Goal: Browse casually

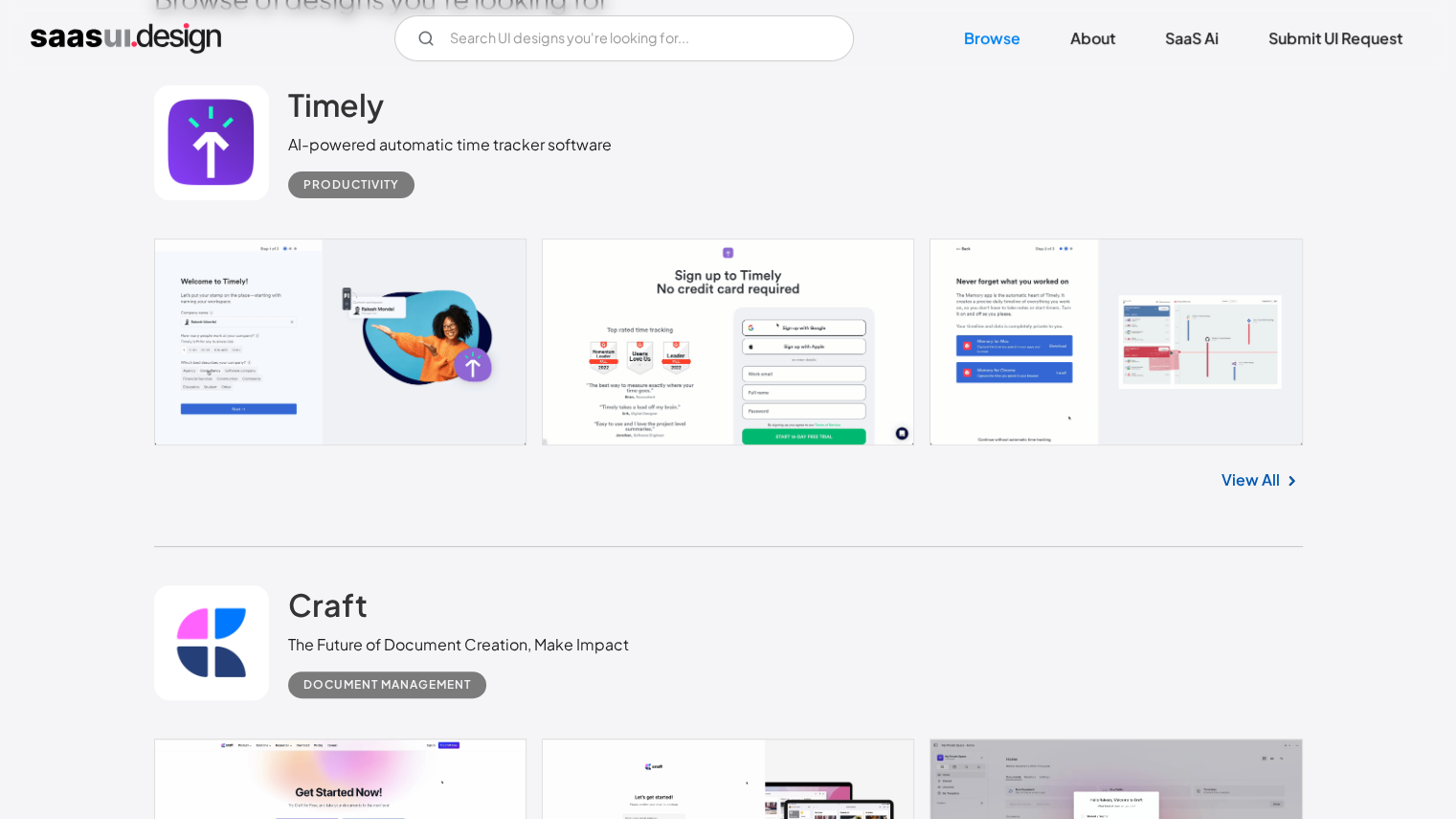
scroll to position [957, 0]
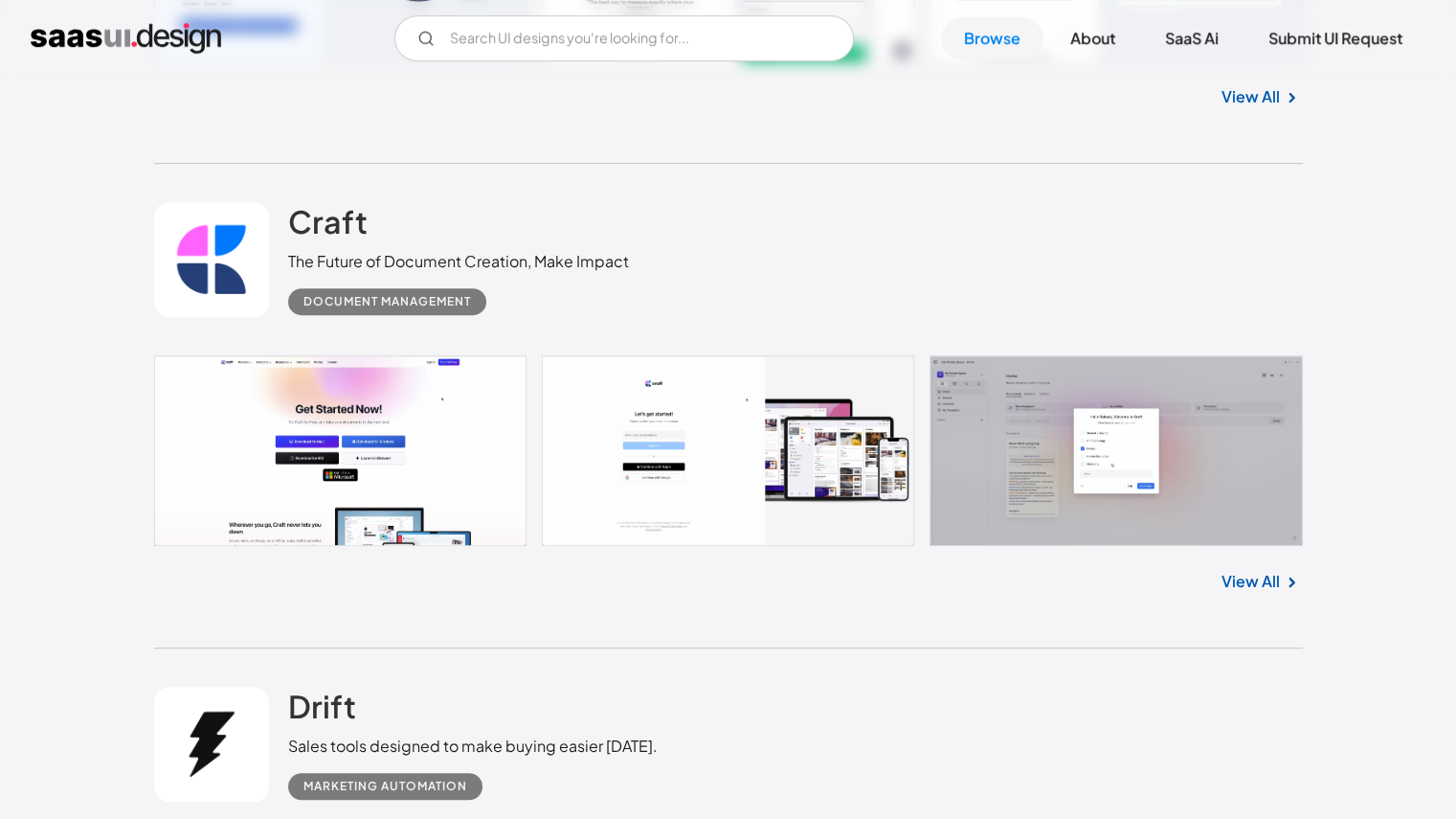
click at [1080, 439] on link at bounding box center [728, 451] width 1149 height 191
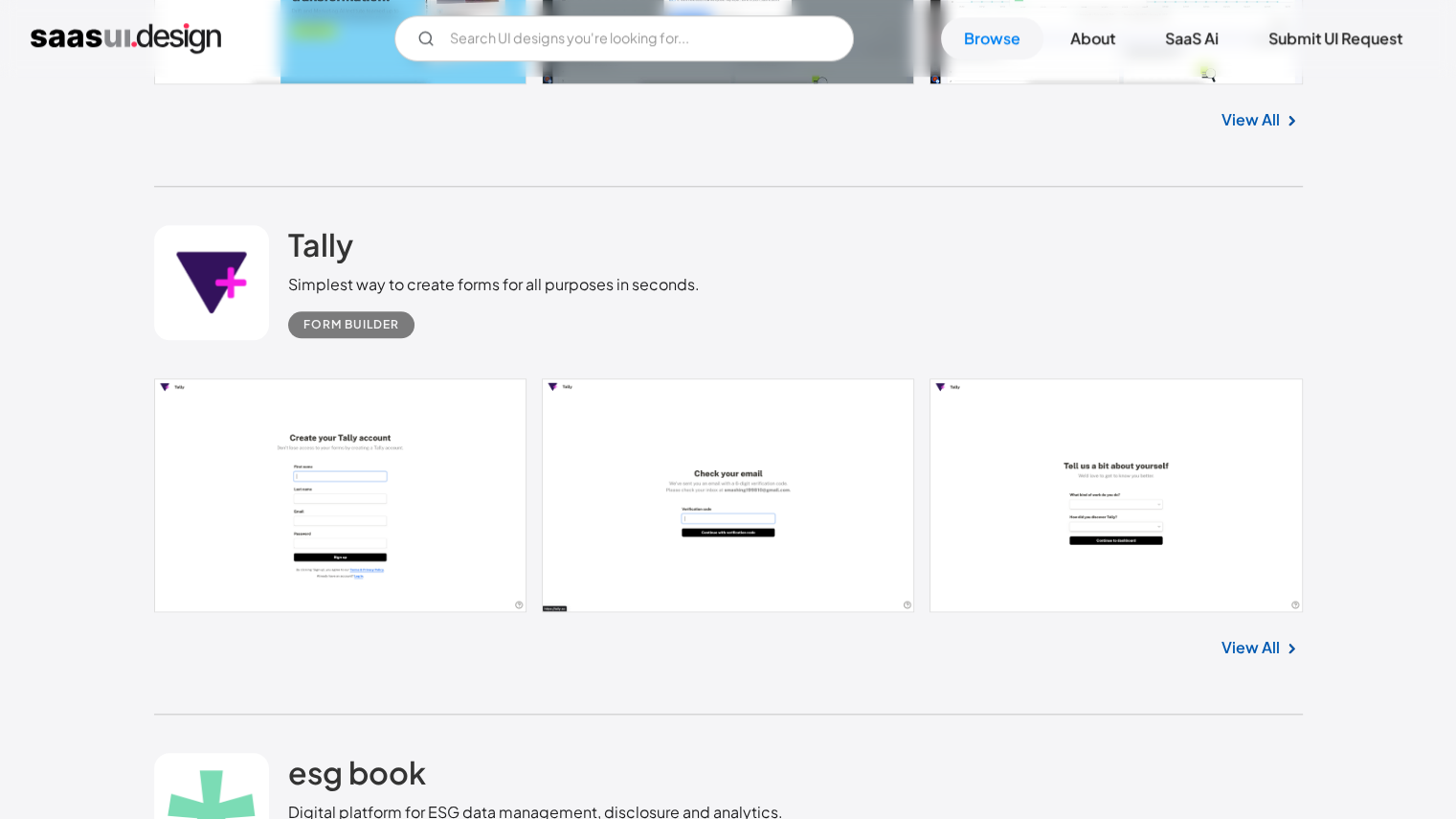
scroll to position [2393, 0]
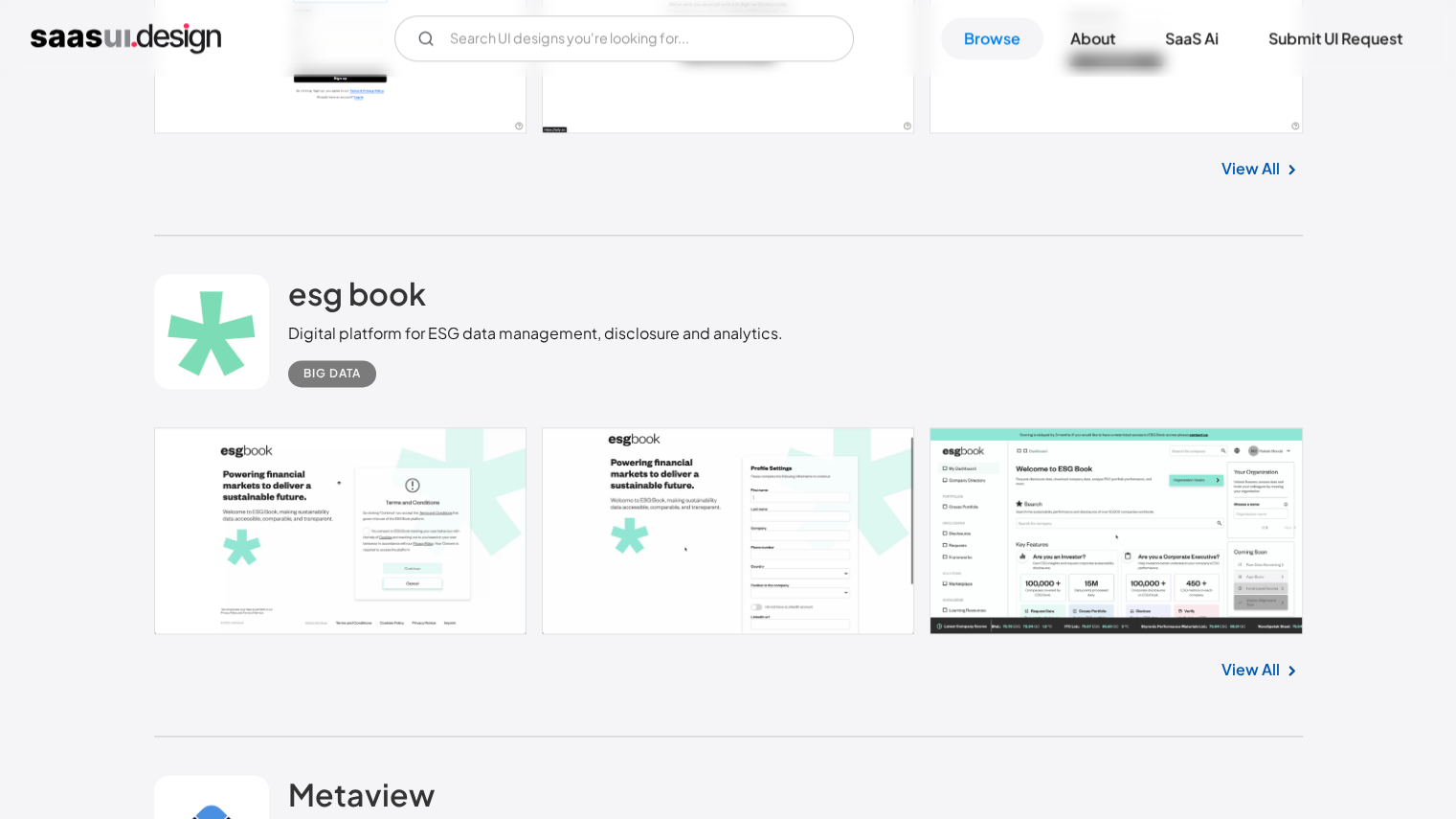
click at [1187, 539] on link at bounding box center [728, 530] width 1149 height 207
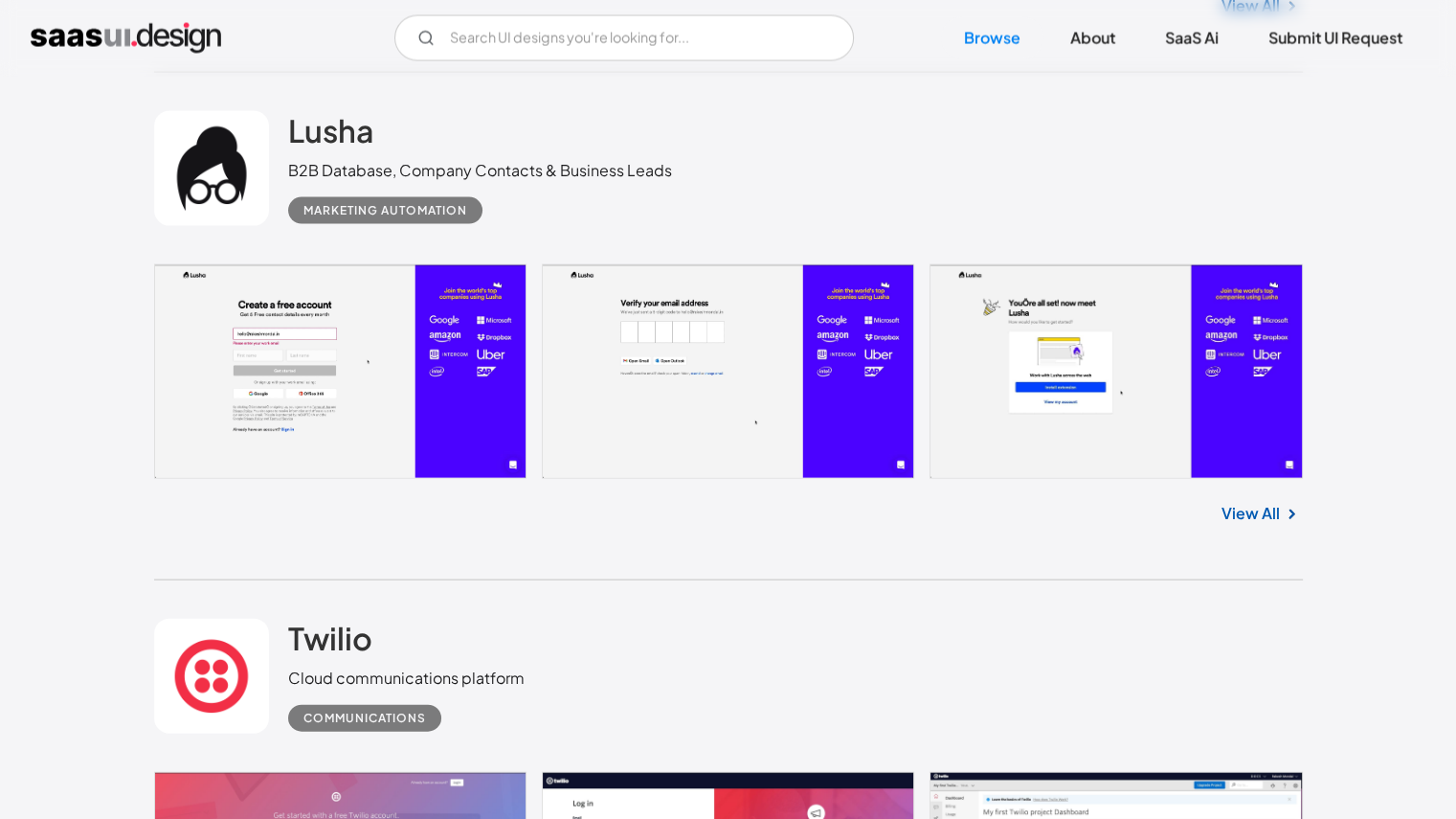
scroll to position [3925, 0]
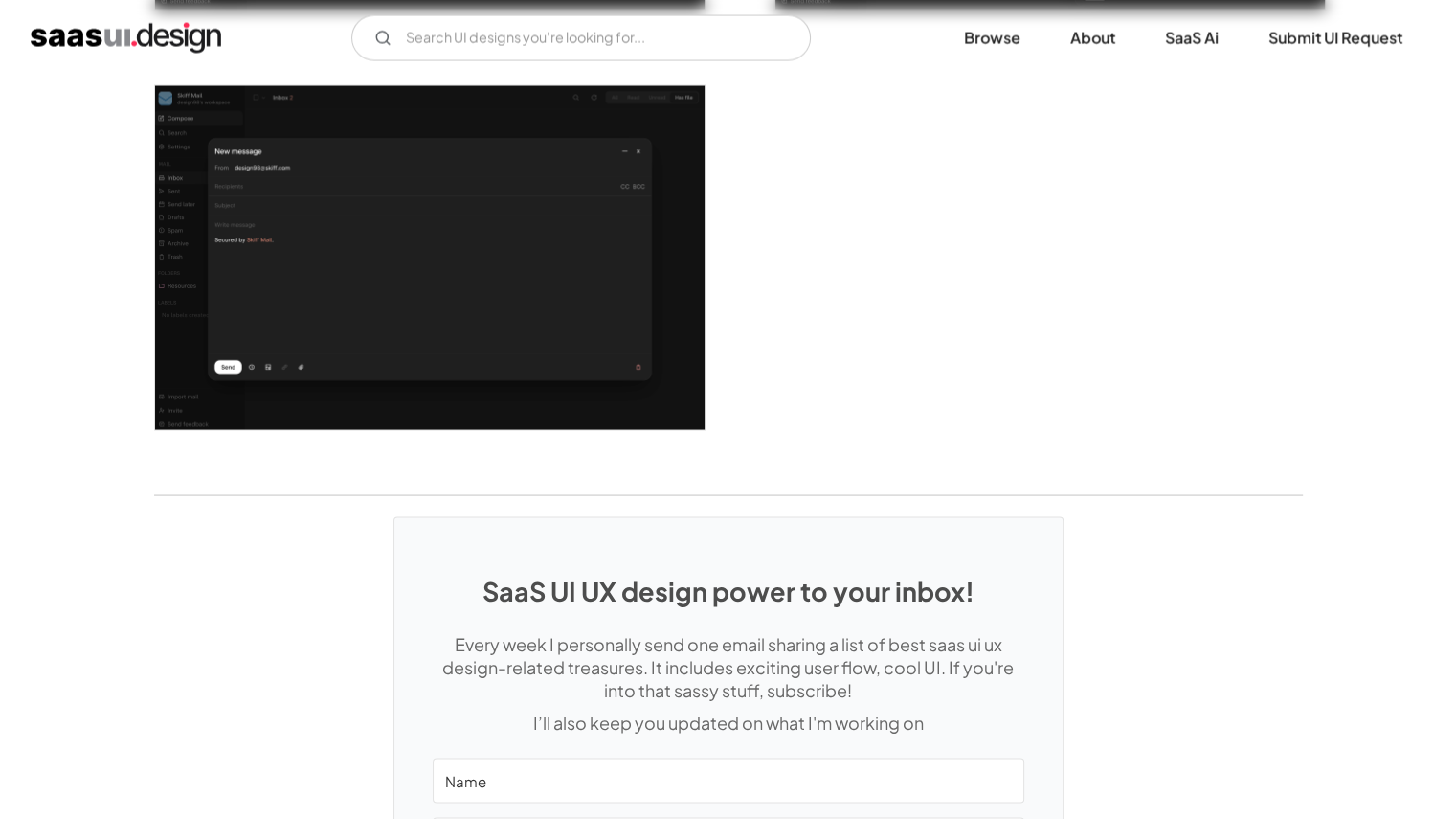
scroll to position [4021, 0]
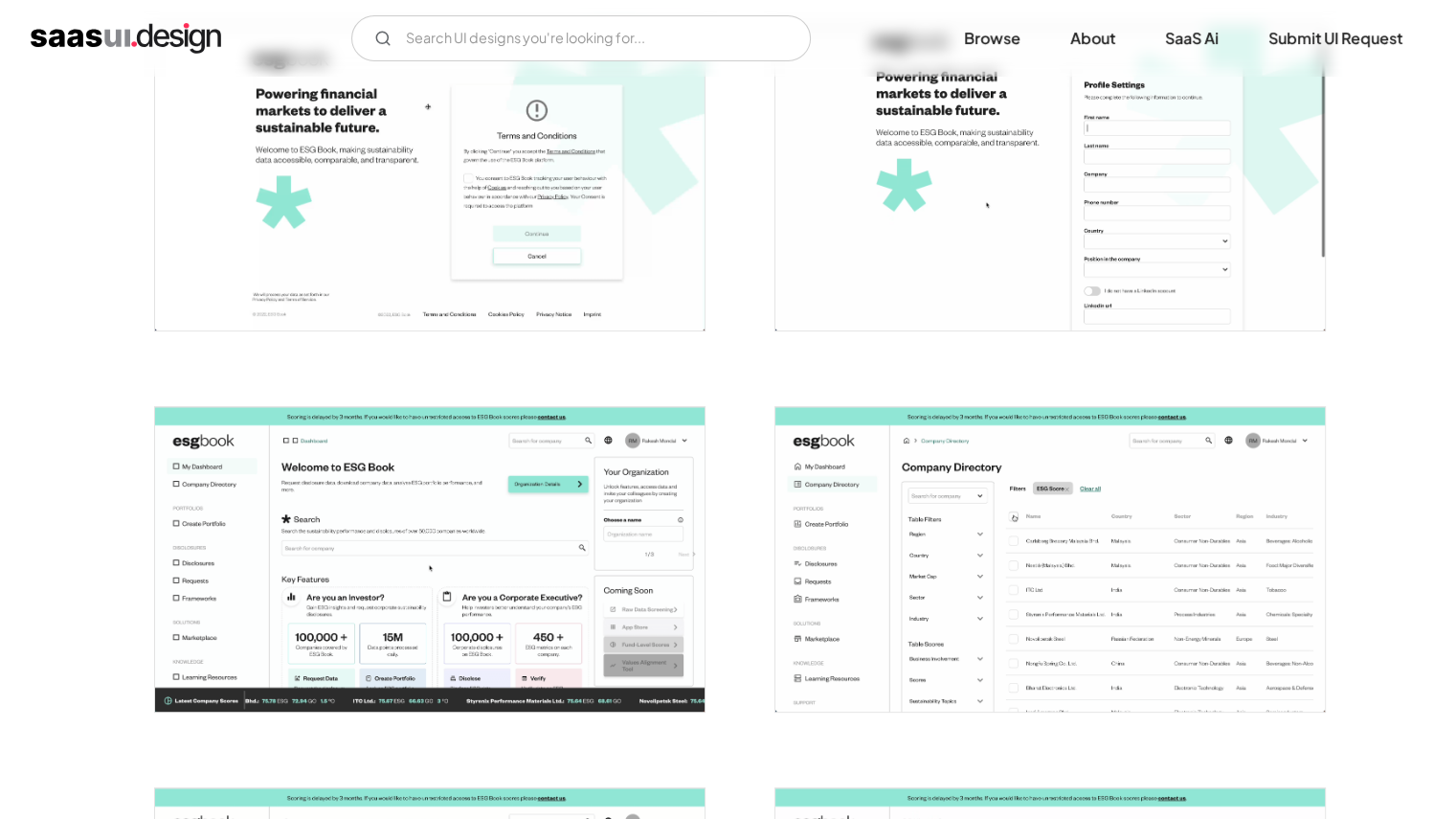
scroll to position [670, 0]
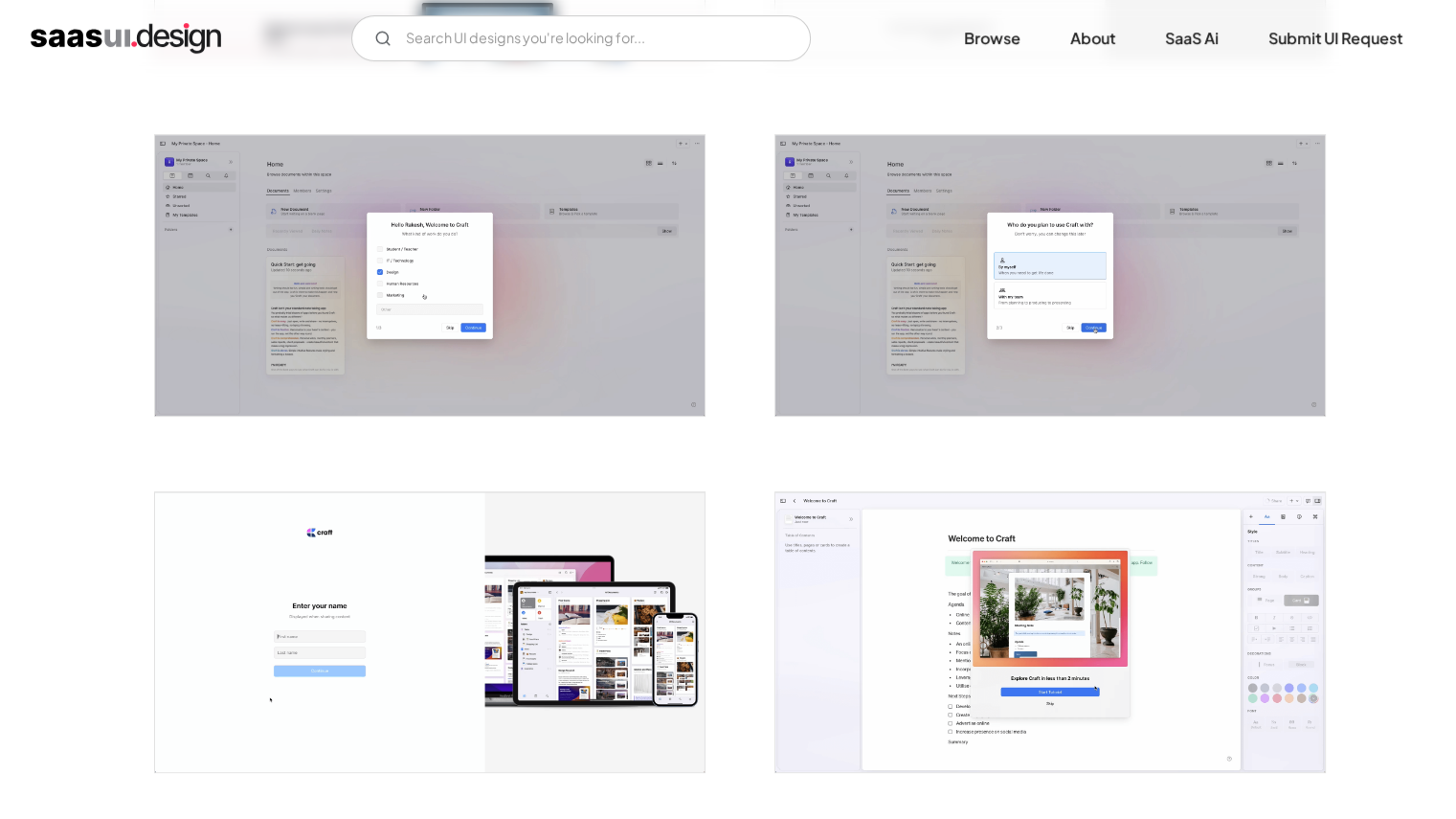
scroll to position [670, 0]
click at [486, 327] on img "open lightbox" at bounding box center [430, 273] width 550 height 280
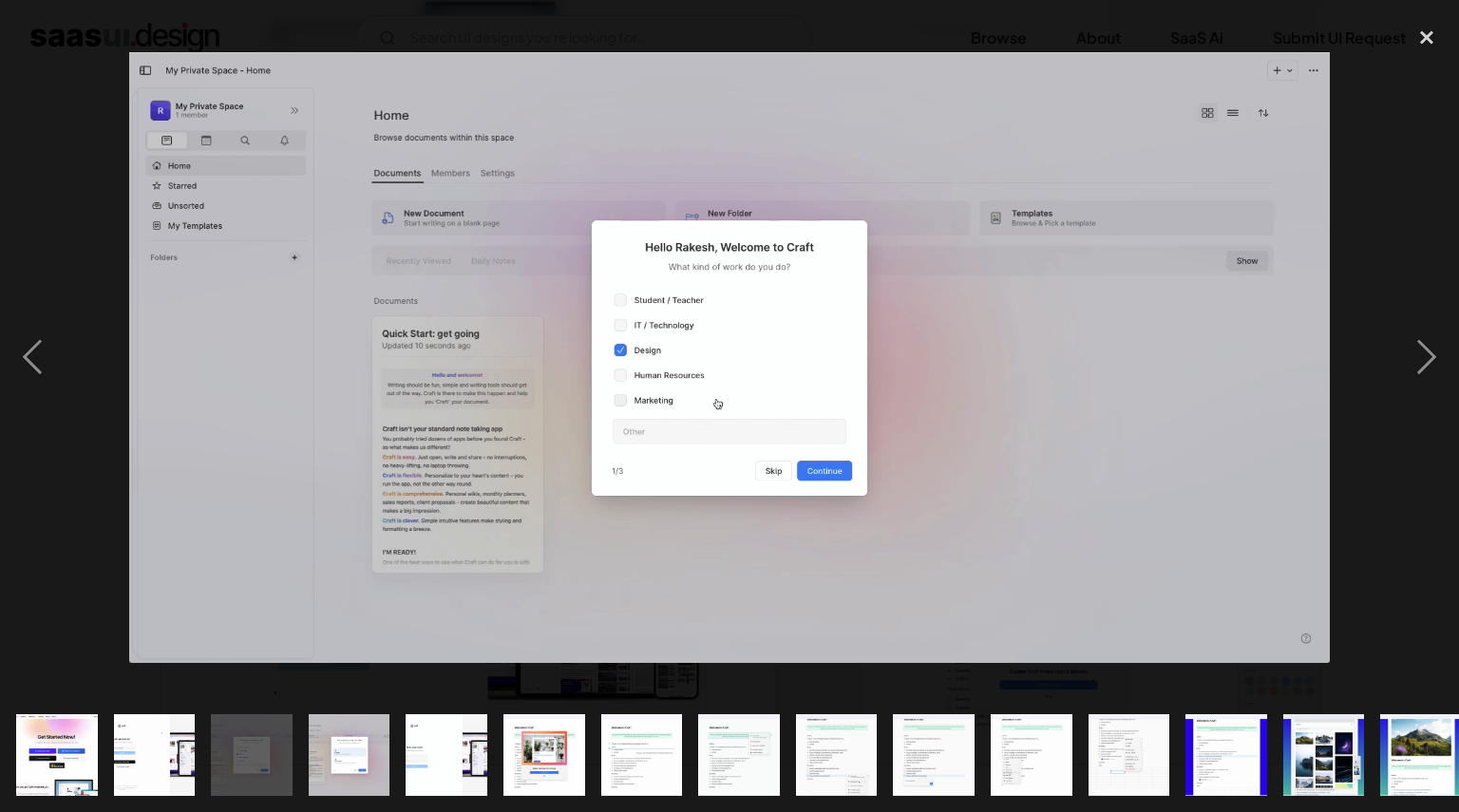
click at [66, 185] on div at bounding box center [730, 357] width 1459 height 682
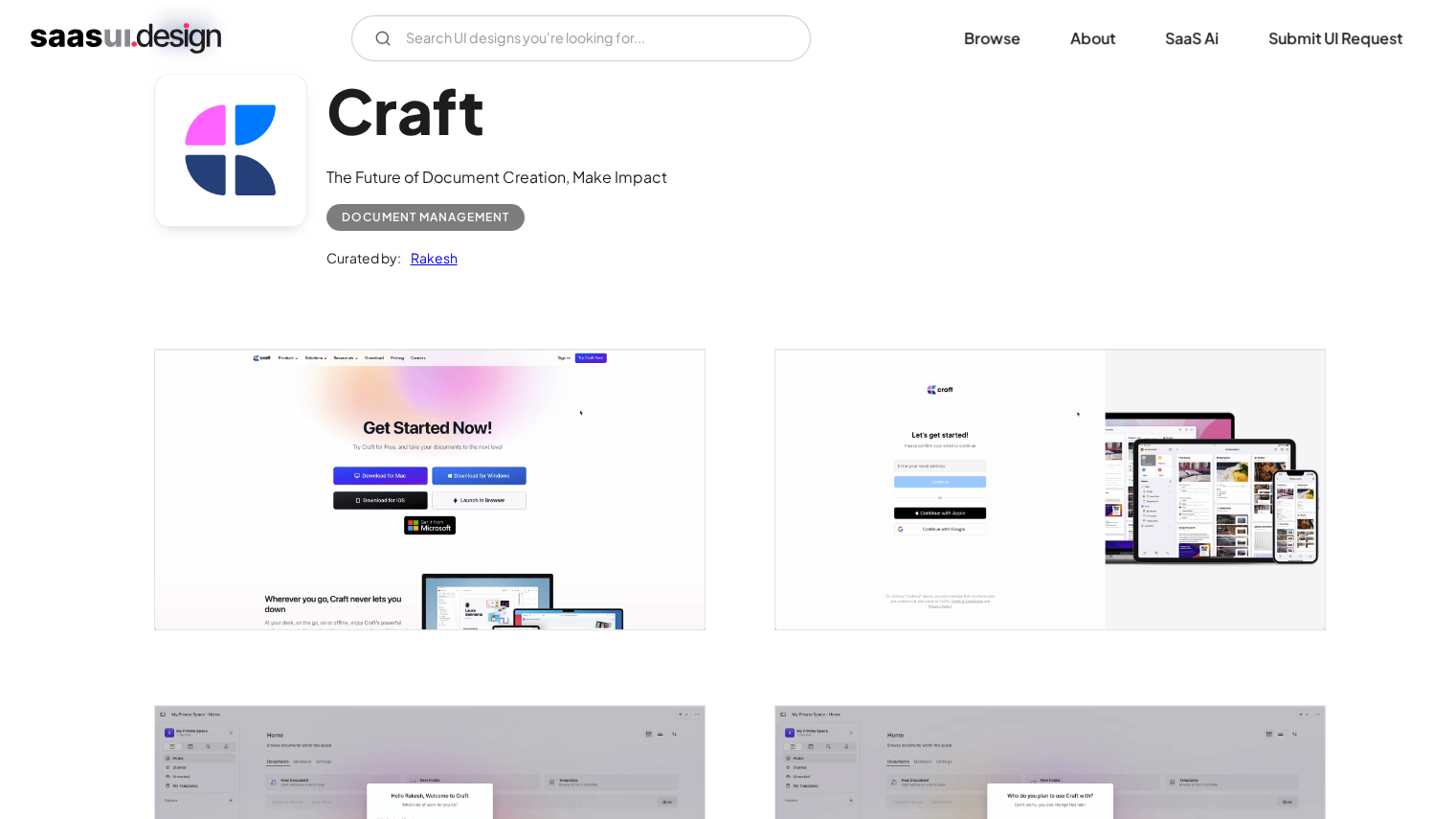
scroll to position [95, 0]
